Goal: Task Accomplishment & Management: Manage account settings

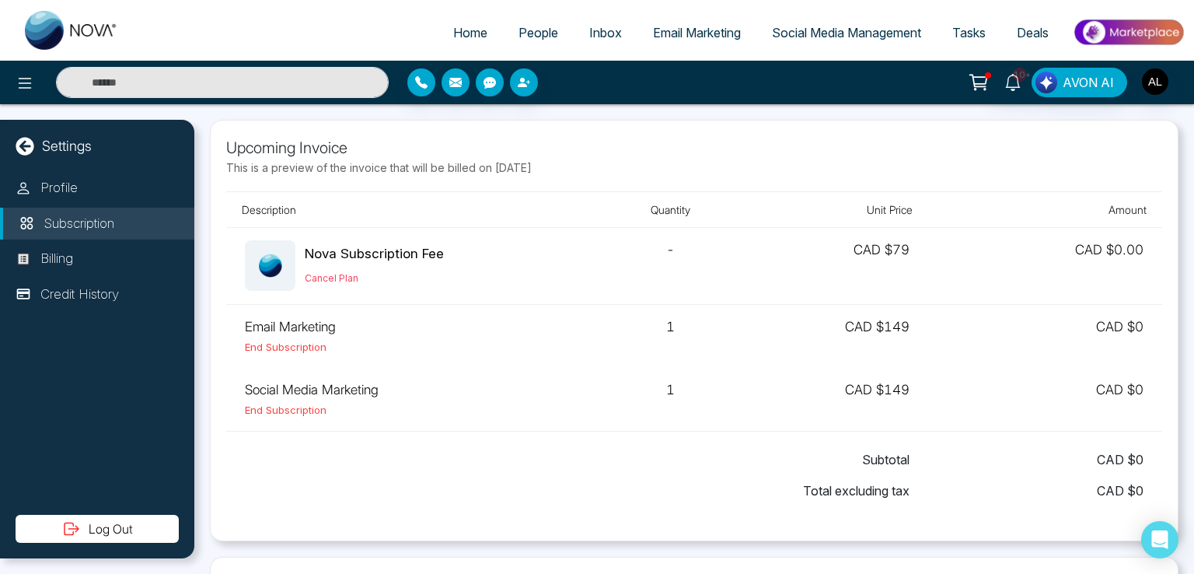
scroll to position [312, 0]
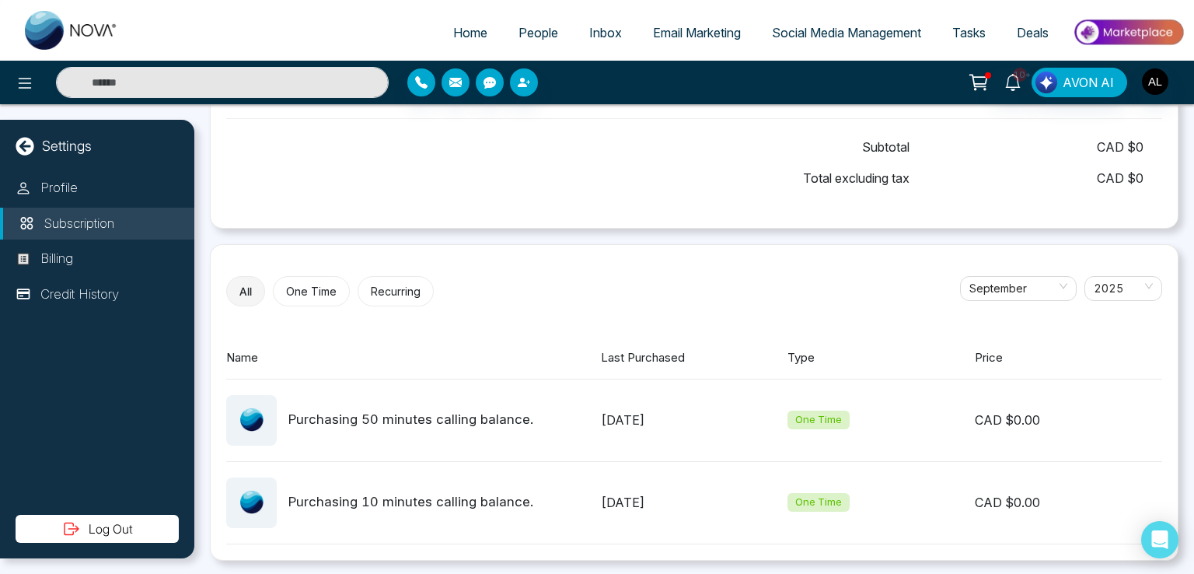
click at [518, 30] on span "People" at bounding box center [538, 33] width 40 height 16
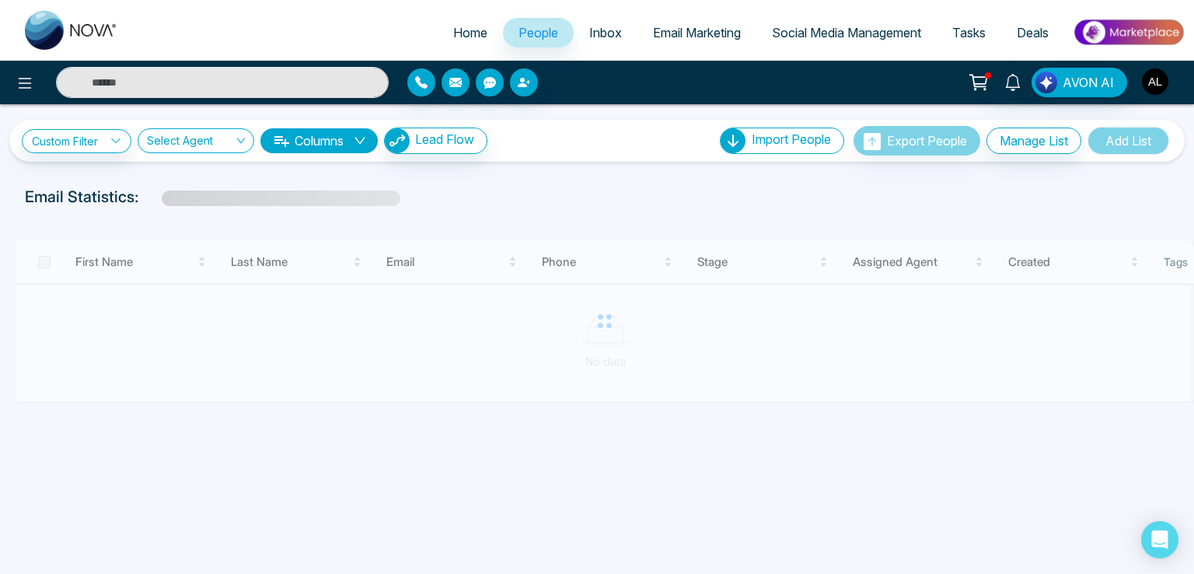
click at [1147, 80] on img "button" at bounding box center [1155, 81] width 26 height 26
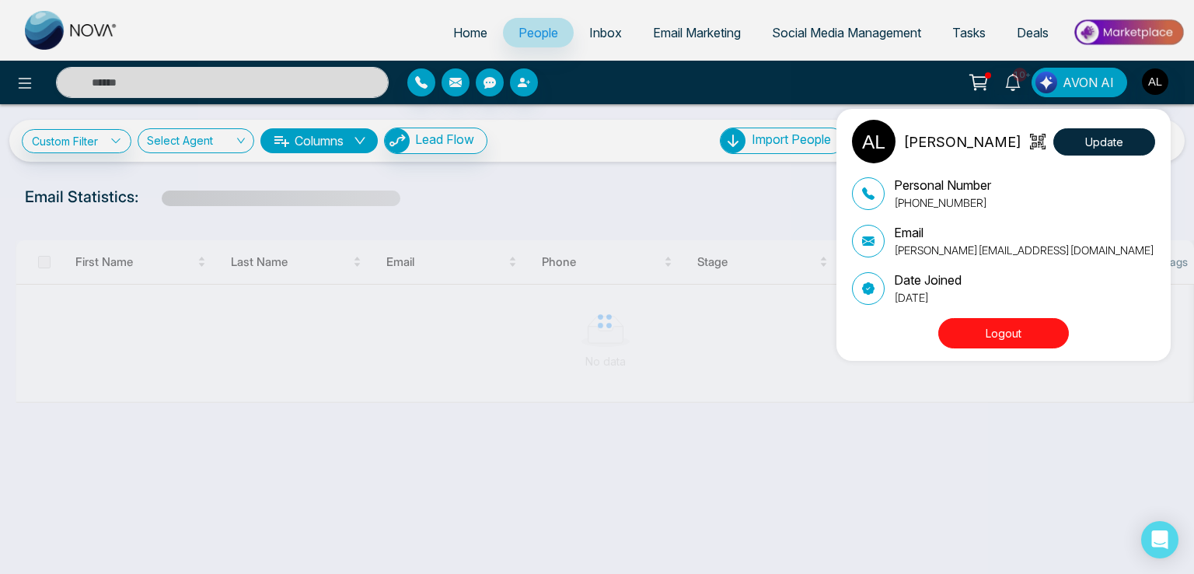
click at [985, 319] on button "Logout" at bounding box center [1003, 333] width 131 height 30
